Goal: Information Seeking & Learning: Compare options

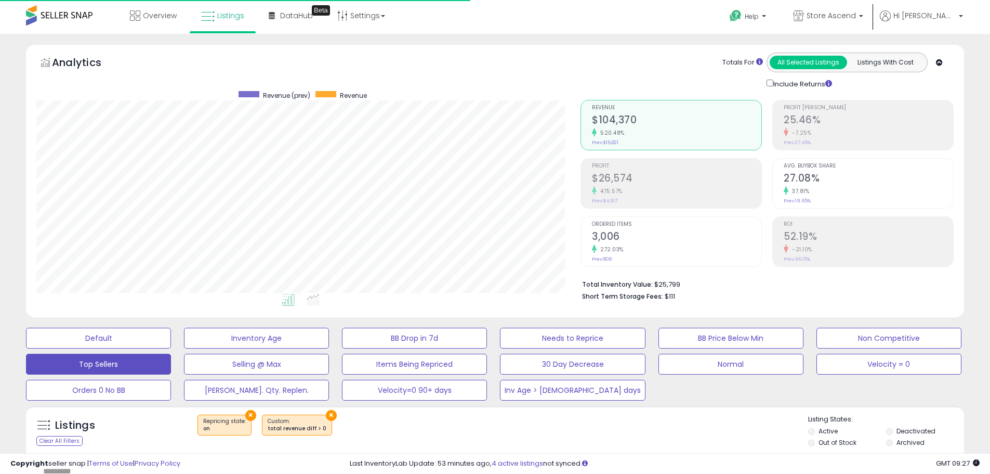
select select "**"
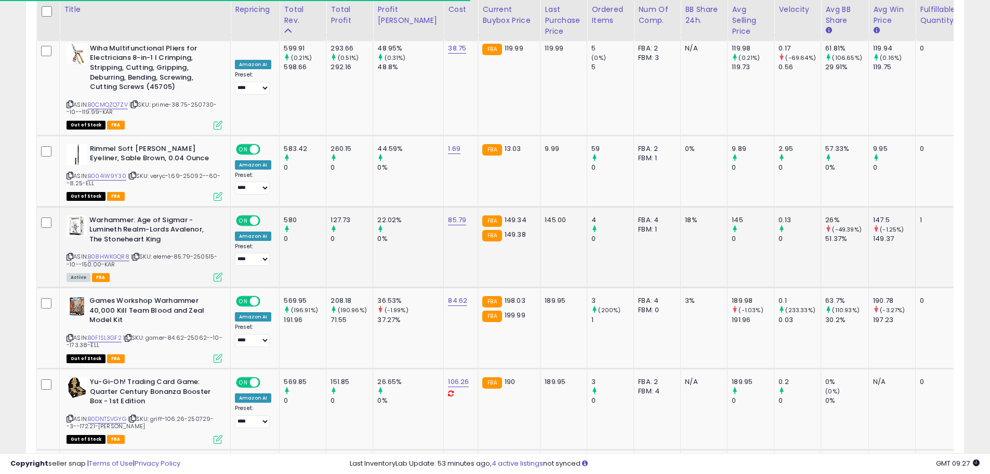
scroll to position [213, 544]
click at [120, 252] on link "B08HWKGQR8" at bounding box center [109, 256] width 42 height 9
click at [109, 333] on link "B0F1SL3GF2" at bounding box center [105, 337] width 34 height 9
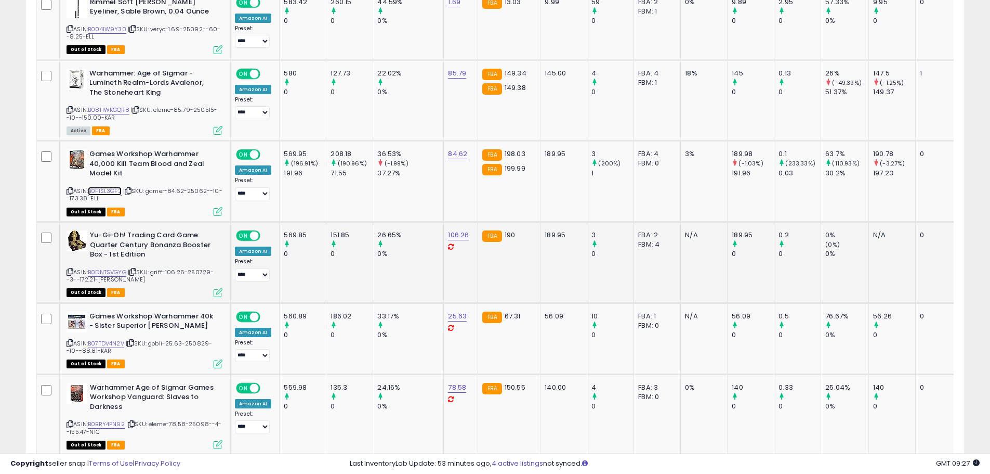
scroll to position [3119, 0]
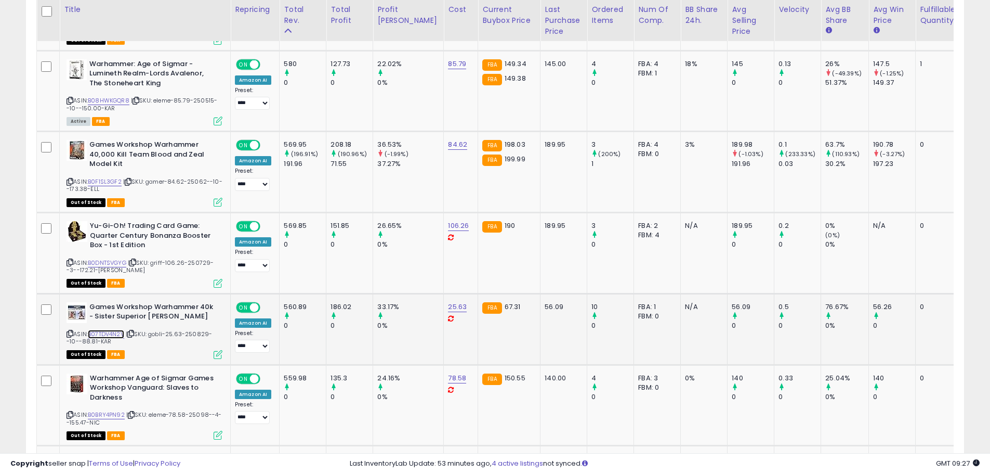
click at [111, 330] on link "B07TDV4N2V" at bounding box center [106, 334] width 36 height 9
click at [103, 410] on link "B0BRY4PN92" at bounding box center [106, 414] width 37 height 9
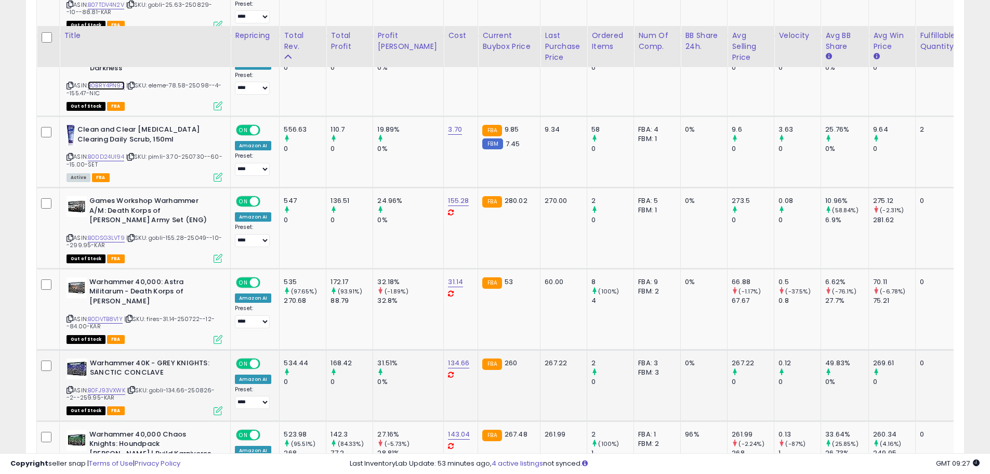
scroll to position [3483, 0]
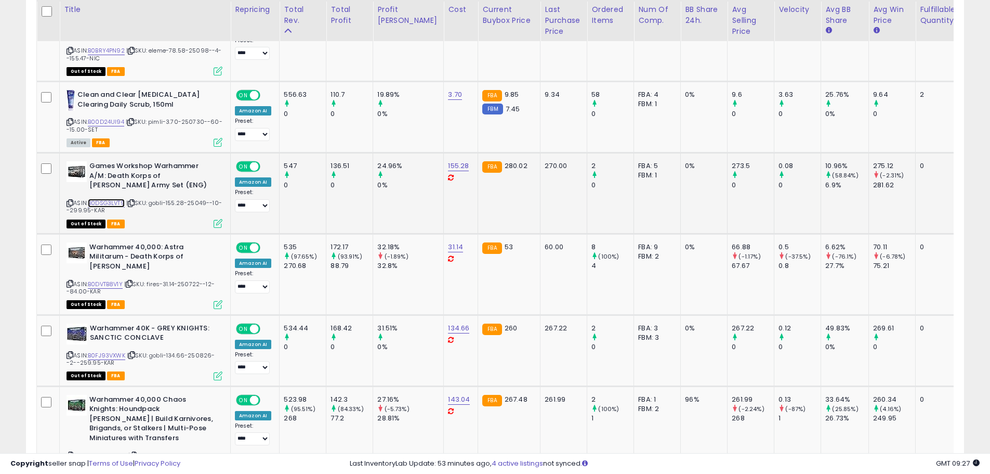
click at [111, 199] on link "B0DSG3LVT9" at bounding box center [106, 203] width 37 height 9
click at [99, 280] on link "B0DVTB8V1Y" at bounding box center [105, 284] width 35 height 9
click at [107, 351] on link "B0FJ93VXWK" at bounding box center [106, 355] width 37 height 9
click at [113, 451] on link "B0FBM8C2XG" at bounding box center [107, 455] width 39 height 9
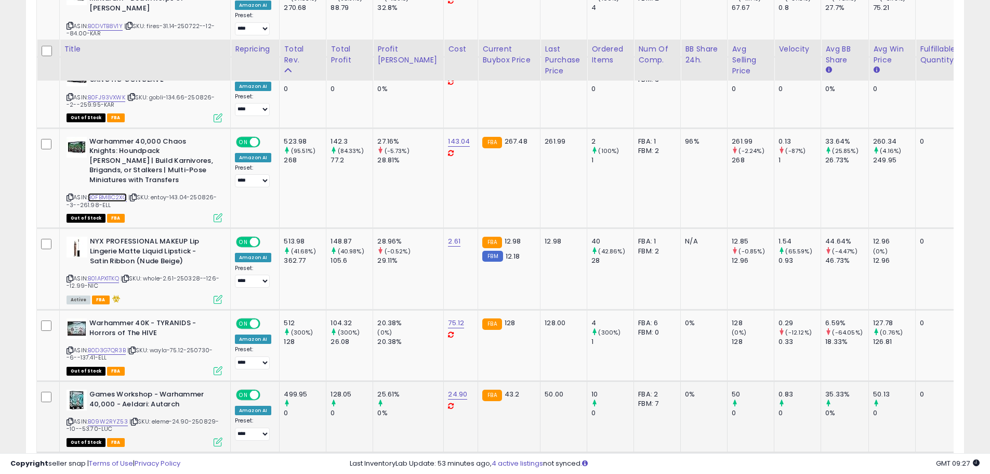
scroll to position [3795, 0]
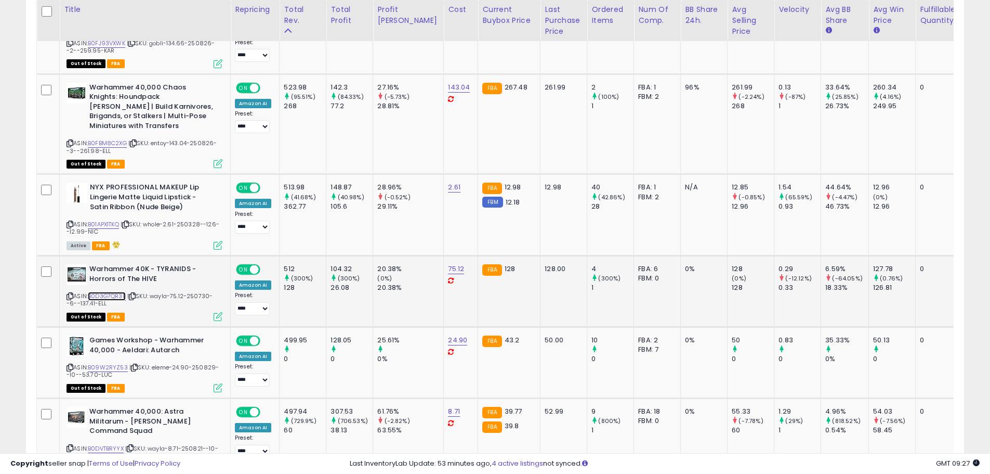
click at [107, 292] on link "B0D3G7QR3B" at bounding box center [107, 296] width 38 height 9
click at [107, 363] on link "B09W2RYZ53" at bounding box center [108, 367] width 40 height 9
click at [115, 444] on link "B0DVTBRYYX" at bounding box center [106, 448] width 36 height 9
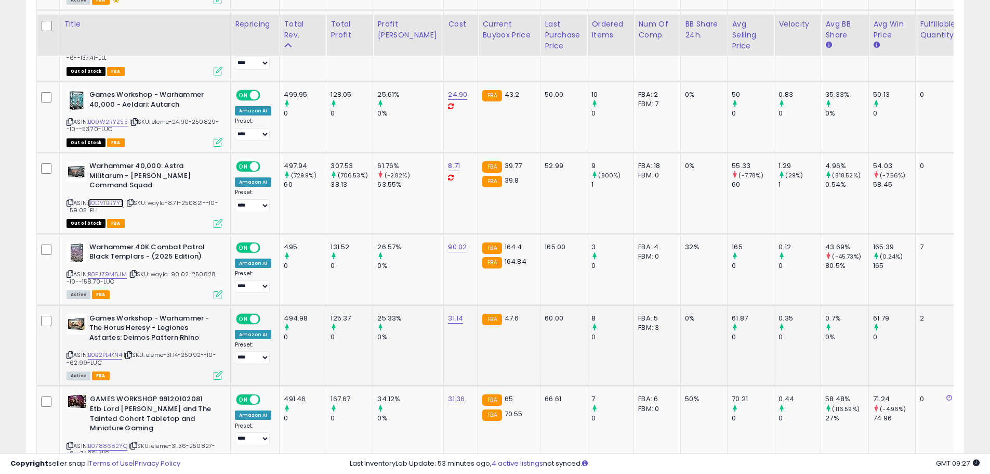
scroll to position [4055, 0]
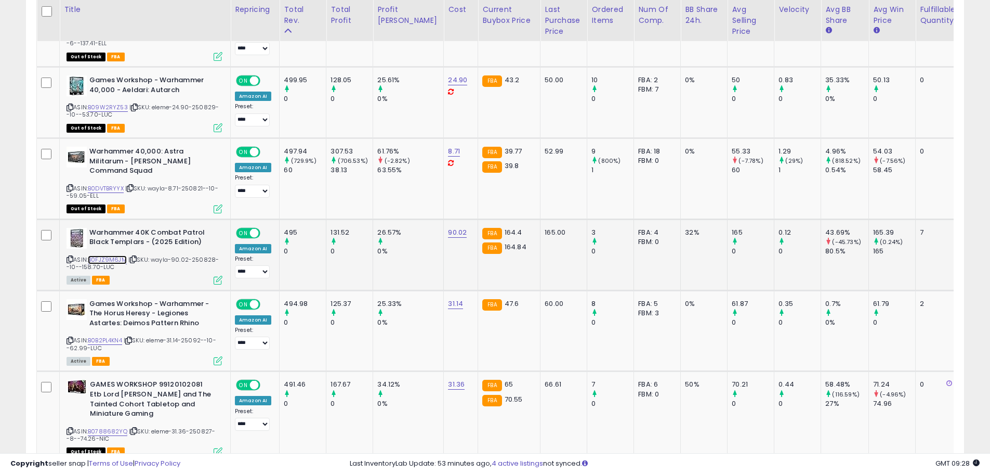
click at [111, 255] on link "B0FJZ9M6JM" at bounding box center [107, 259] width 39 height 9
click at [103, 336] on link "B0B2PL4KN4" at bounding box center [105, 340] width 34 height 9
click at [113, 427] on link "B0788682YQ" at bounding box center [108, 431] width 40 height 9
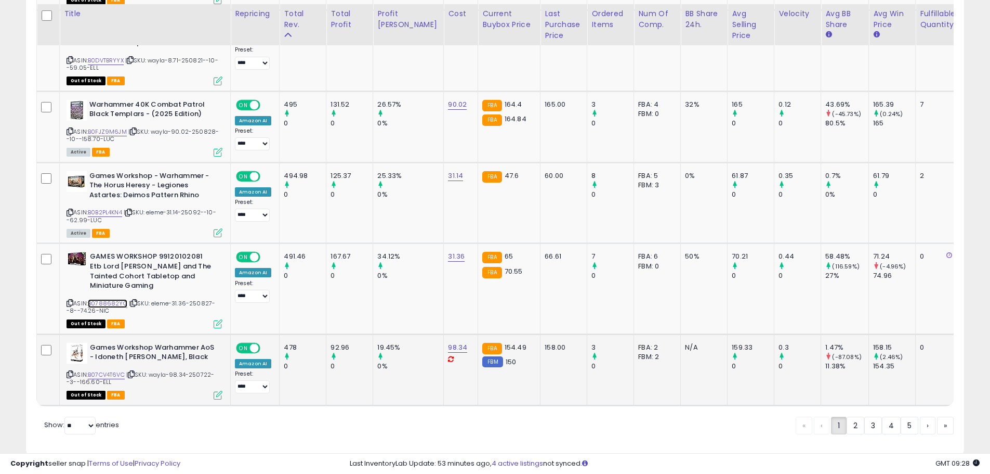
scroll to position [4194, 0]
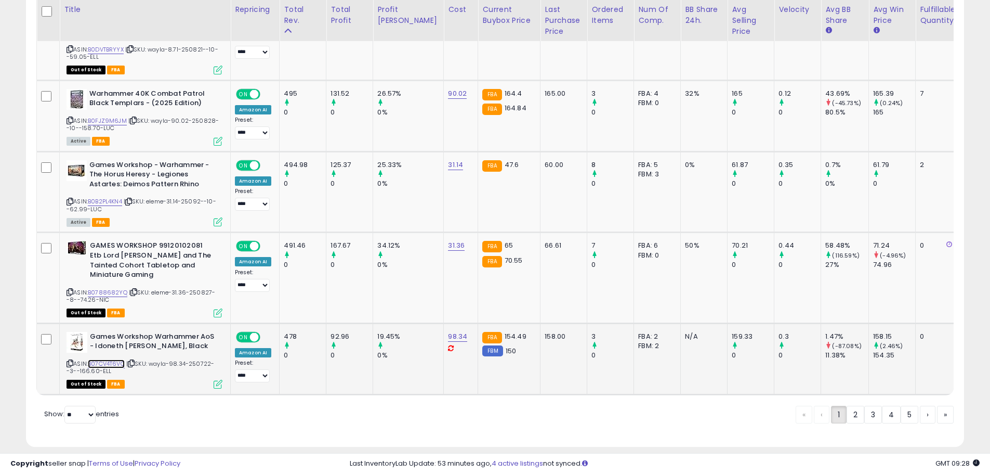
click at [114, 359] on link "B07CV4T6VC" at bounding box center [106, 363] width 37 height 9
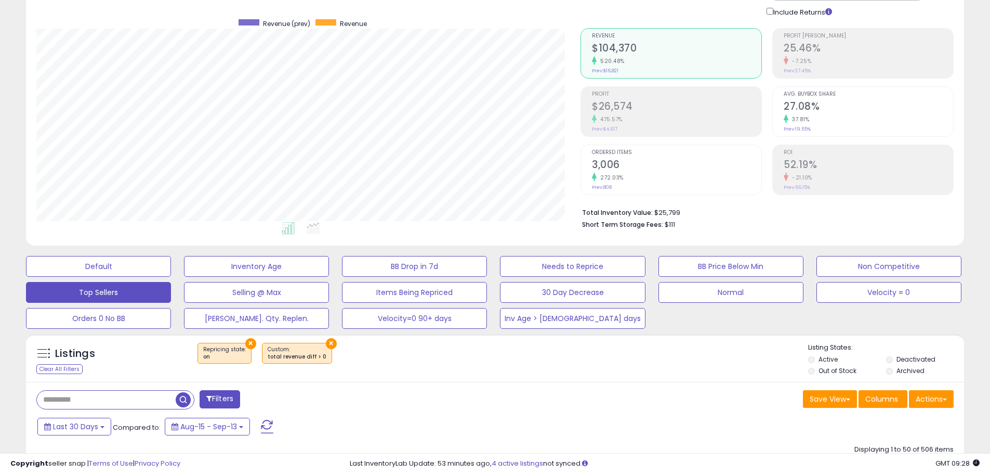
scroll to position [156, 0]
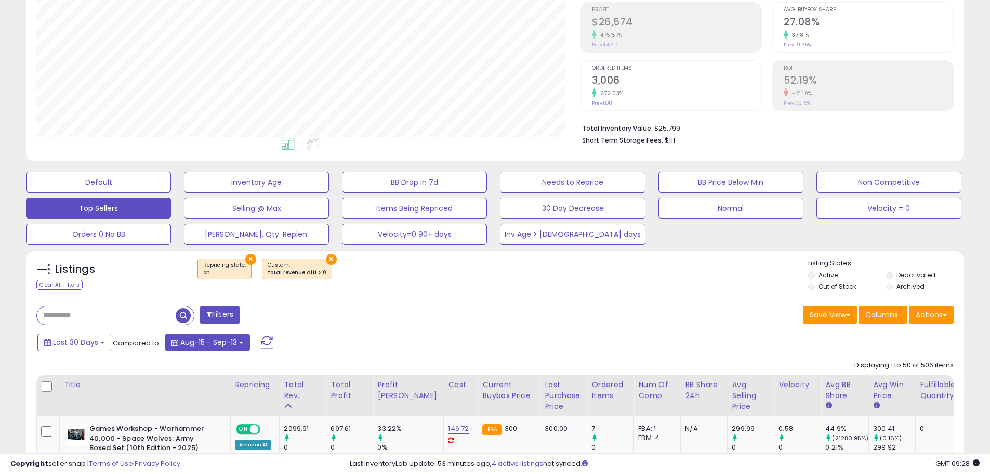
click at [244, 348] on button "Aug-15 - Sep-13" at bounding box center [207, 342] width 85 height 18
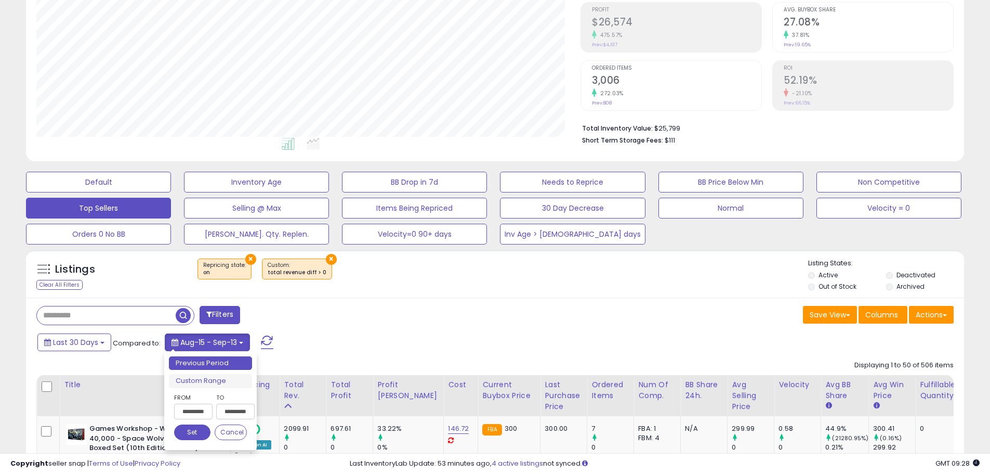
click at [244, 348] on button "Aug-15 - Sep-13" at bounding box center [207, 342] width 85 height 18
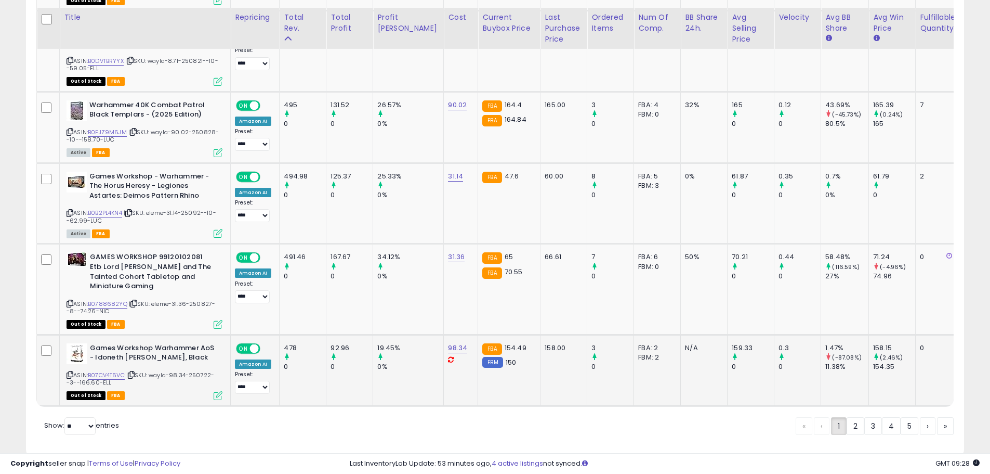
scroll to position [4194, 0]
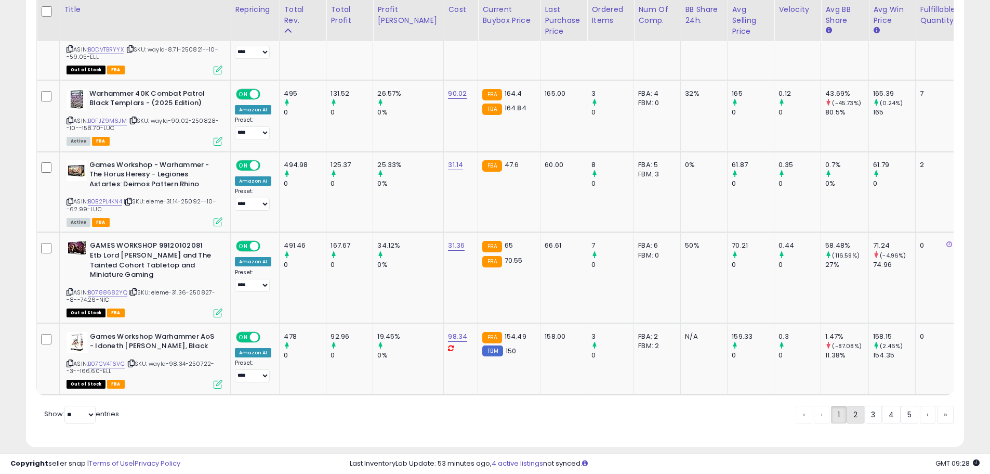
drag, startPoint x: 853, startPoint y: 406, endPoint x: 849, endPoint y: 399, distance: 7.7
click at [853, 406] on link "2" at bounding box center [856, 415] width 18 height 18
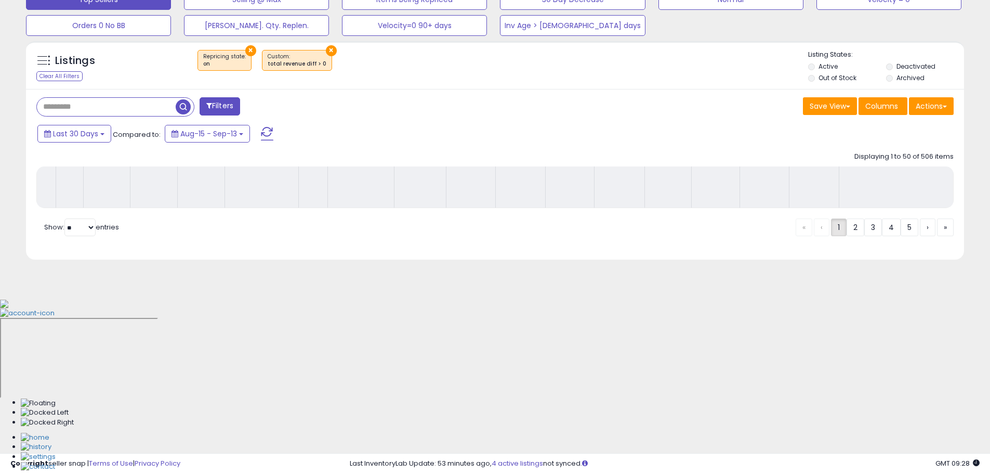
scroll to position [189, 0]
